Goal: Task Accomplishment & Management: Use online tool/utility

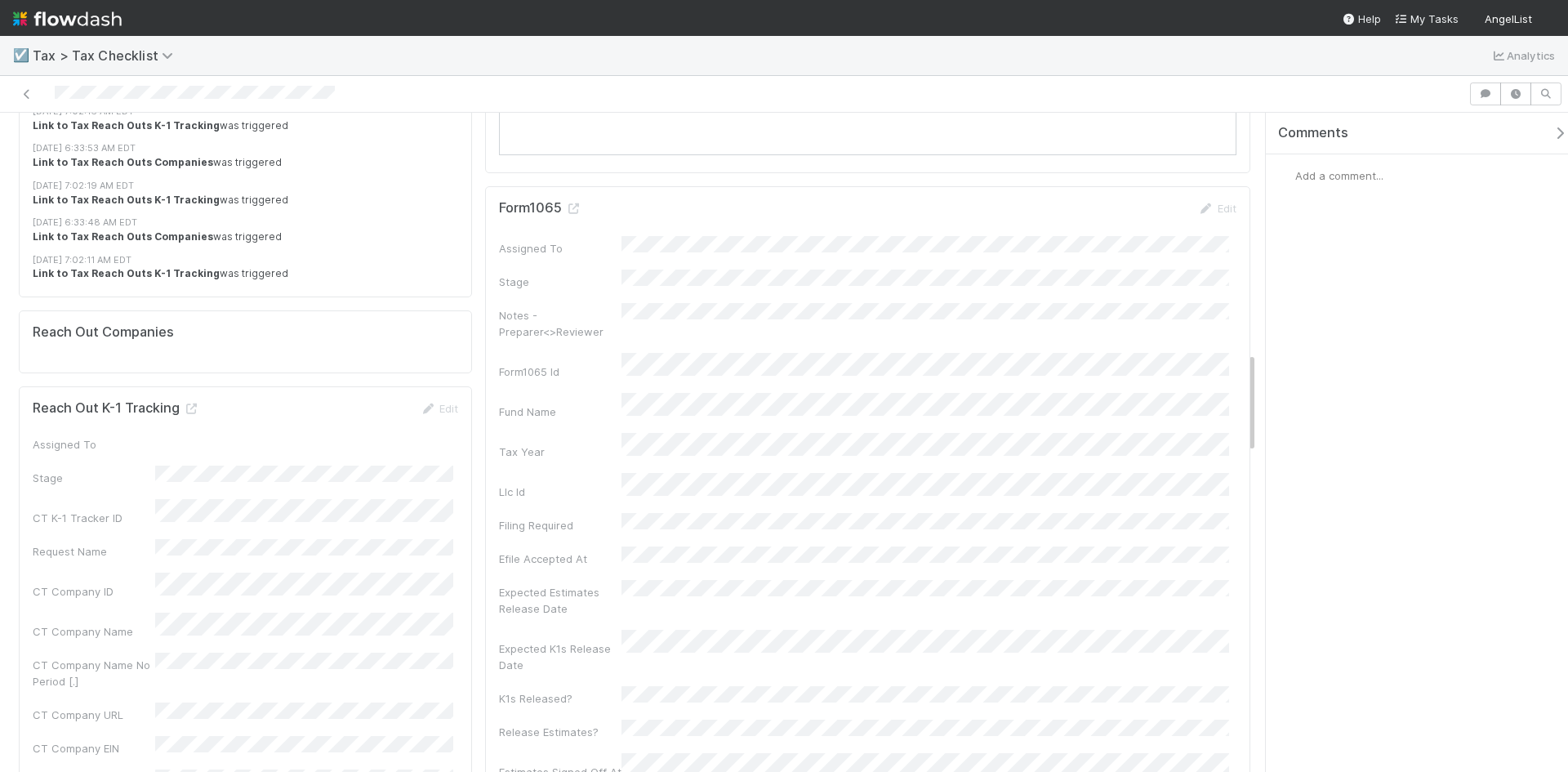
scroll to position [1552, 0]
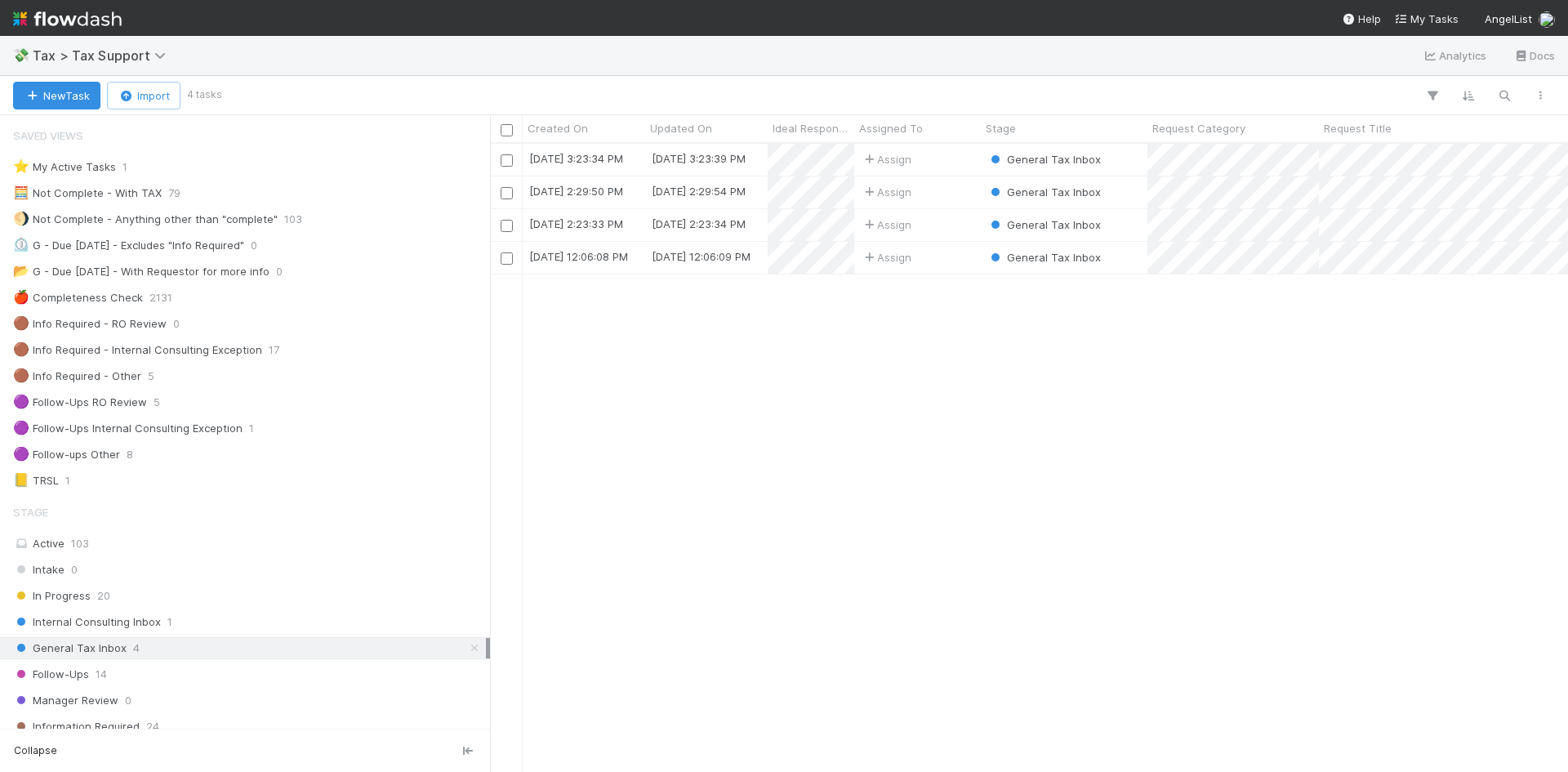
scroll to position [616, 1066]
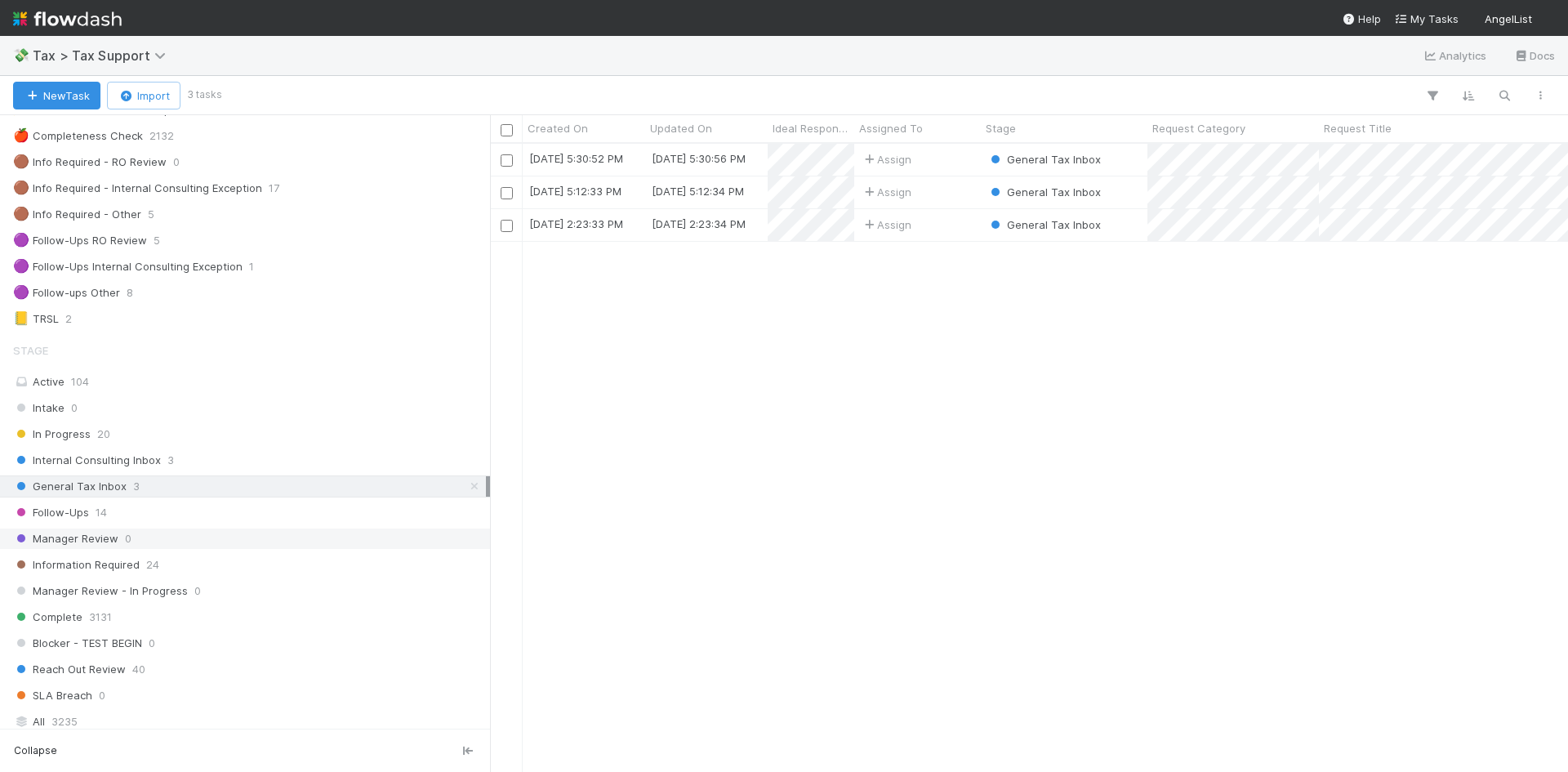
scroll to position [163, 0]
click at [107, 513] on span "14" at bounding box center [101, 510] width 12 height 21
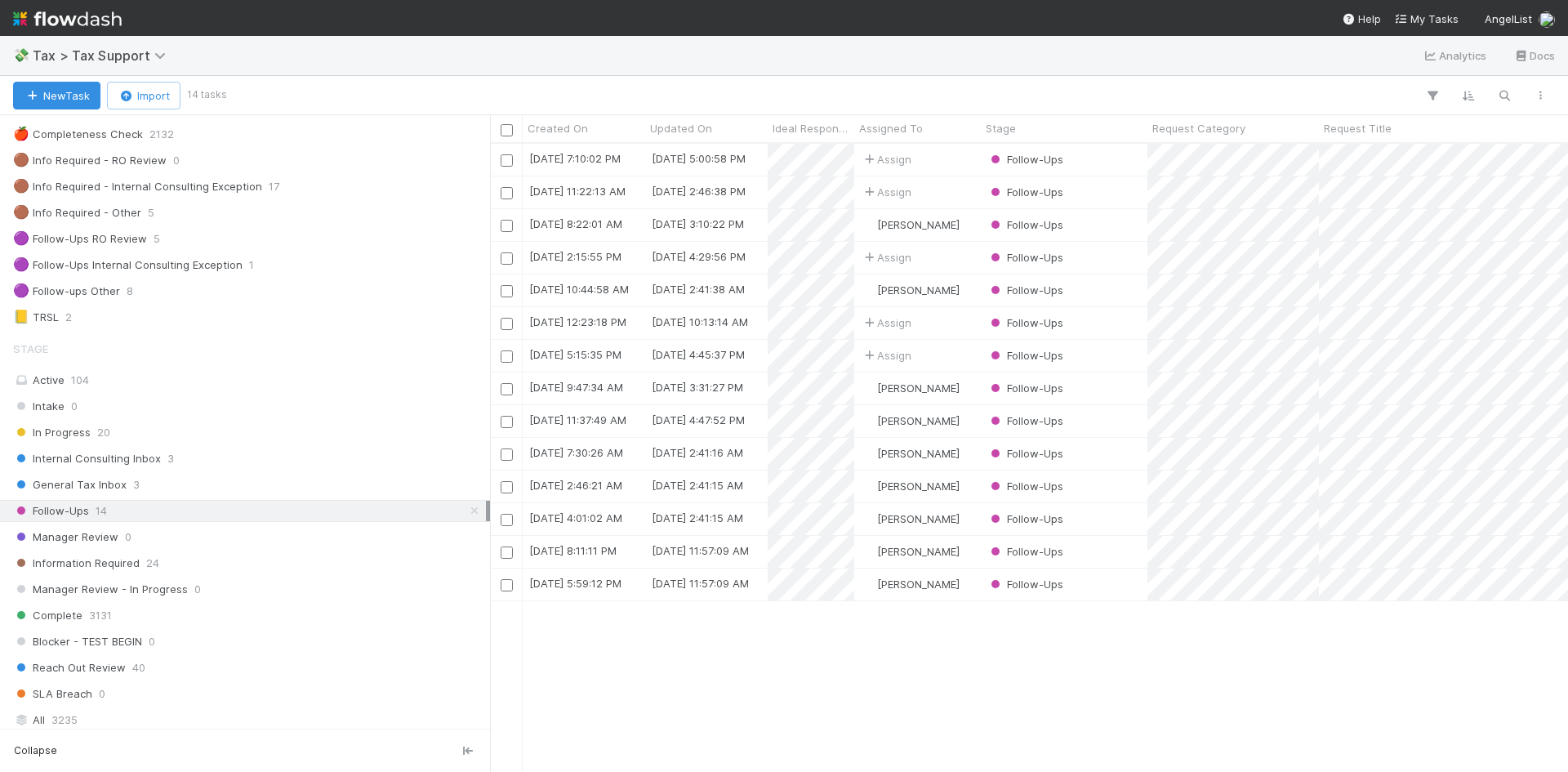
scroll to position [616, 1066]
click at [1098, 290] on div "Follow-Ups" at bounding box center [1065, 290] width 167 height 31
click at [967, 156] on div "Assign" at bounding box center [917, 160] width 127 height 31
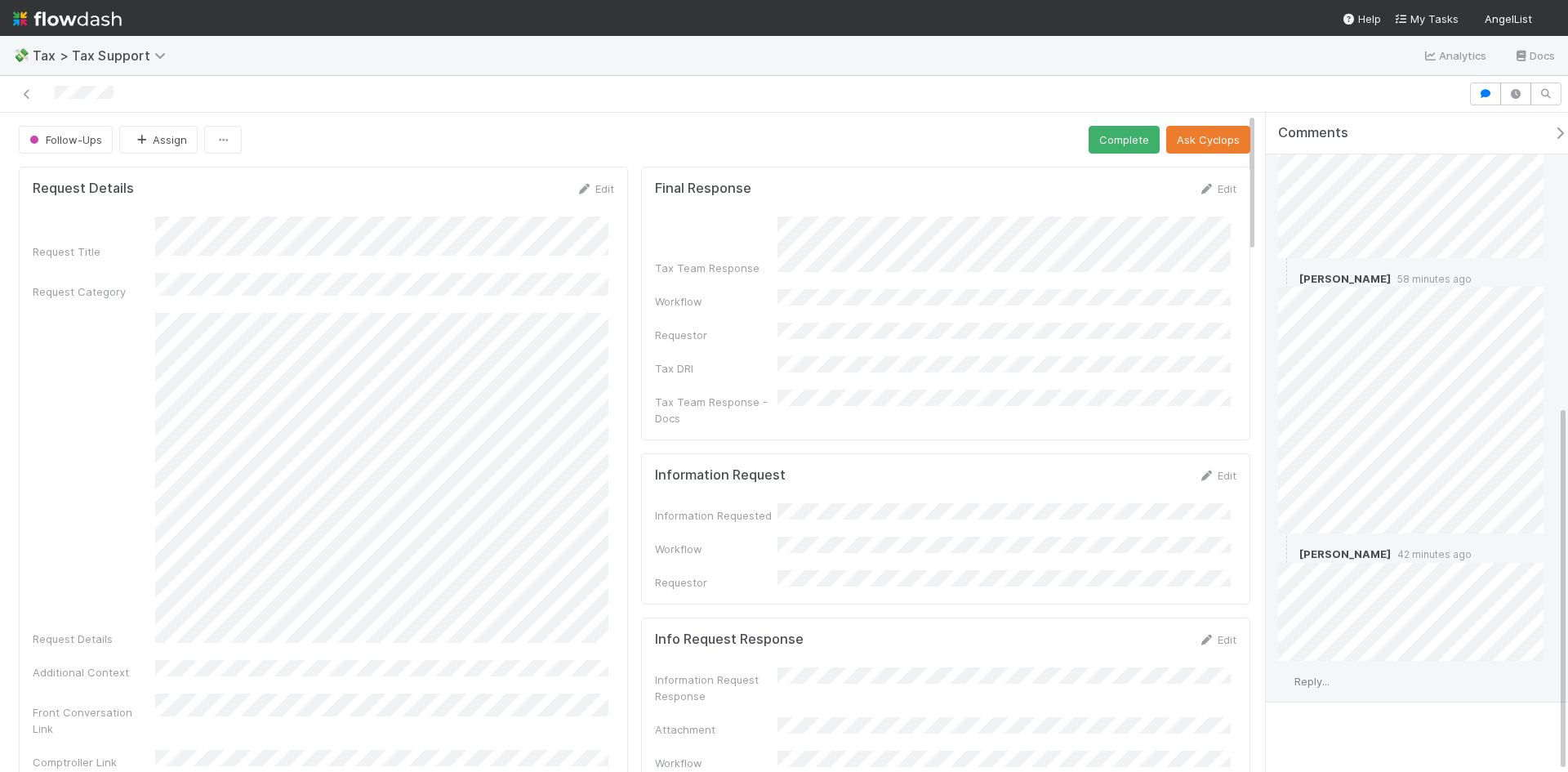
scroll to position [524, 0]
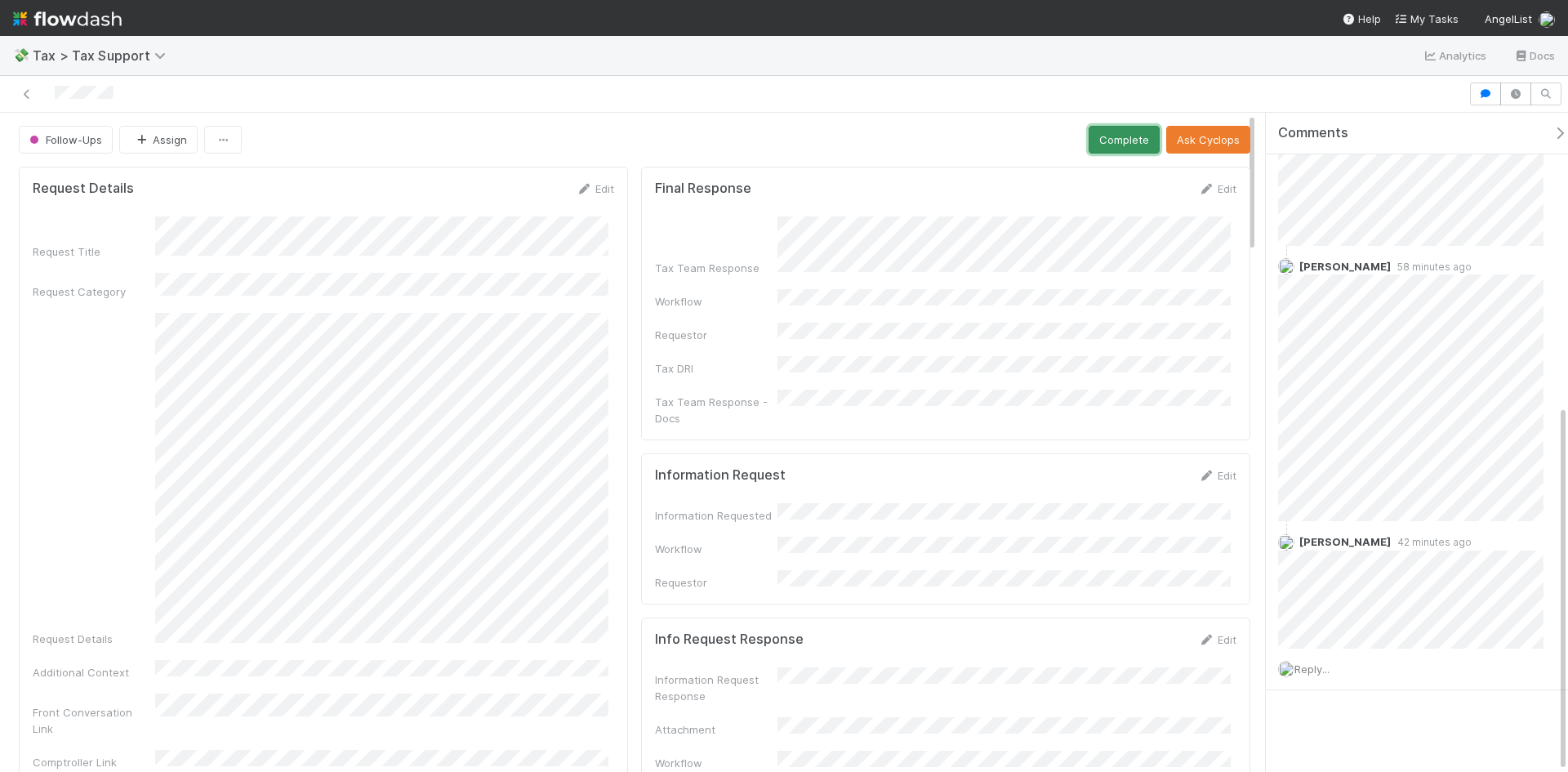
click at [1121, 144] on button "Complete" at bounding box center [1124, 139] width 71 height 27
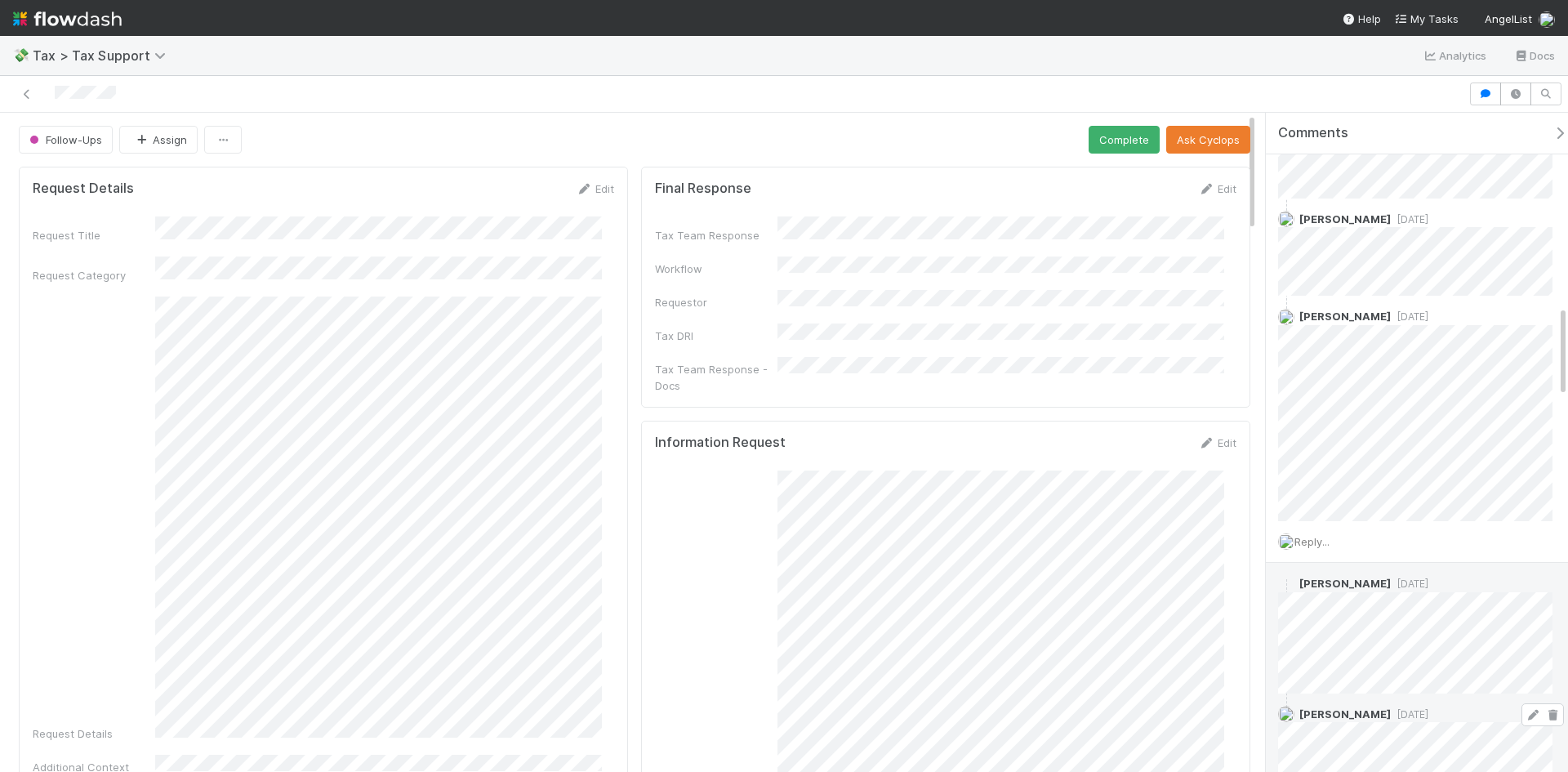
scroll to position [1325, 0]
